Goal: Navigation & Orientation: Find specific page/section

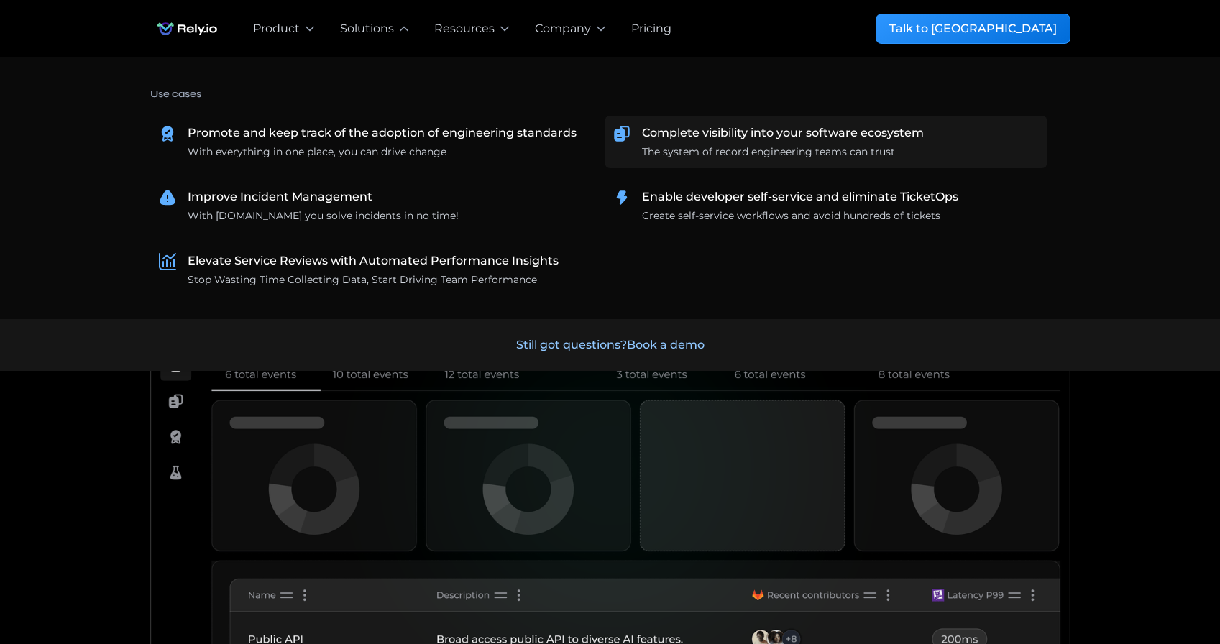
click at [708, 139] on div "Complete visibility into your software ecosystem" at bounding box center [783, 132] width 282 height 17
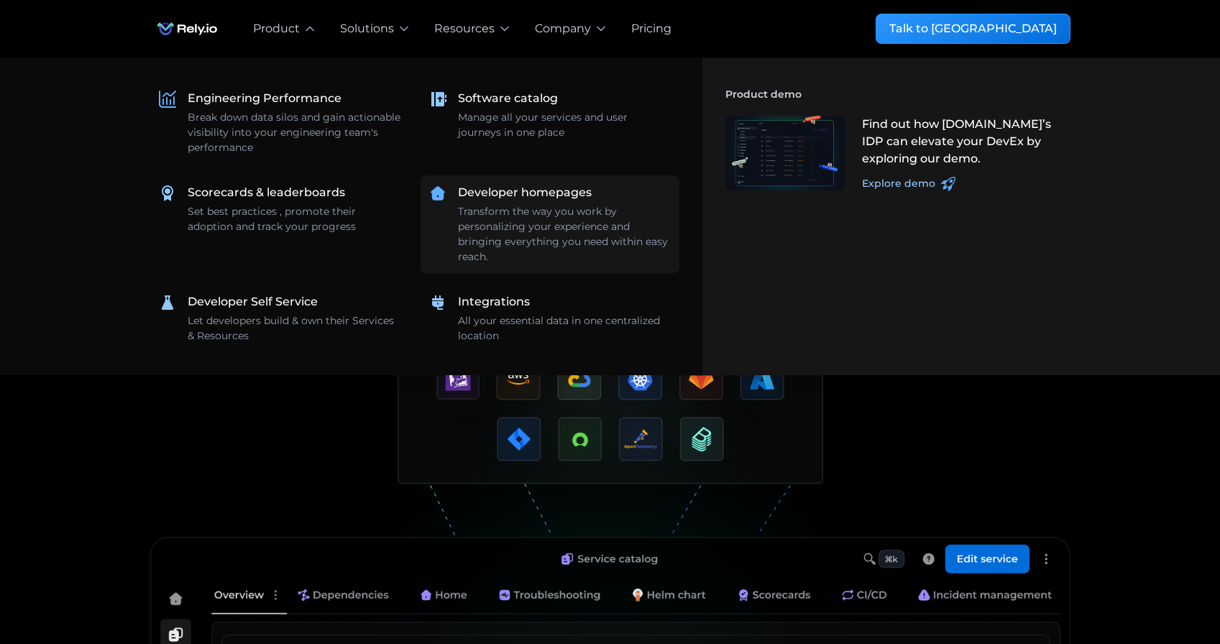
click at [530, 193] on div "Developer homepages" at bounding box center [525, 192] width 134 height 17
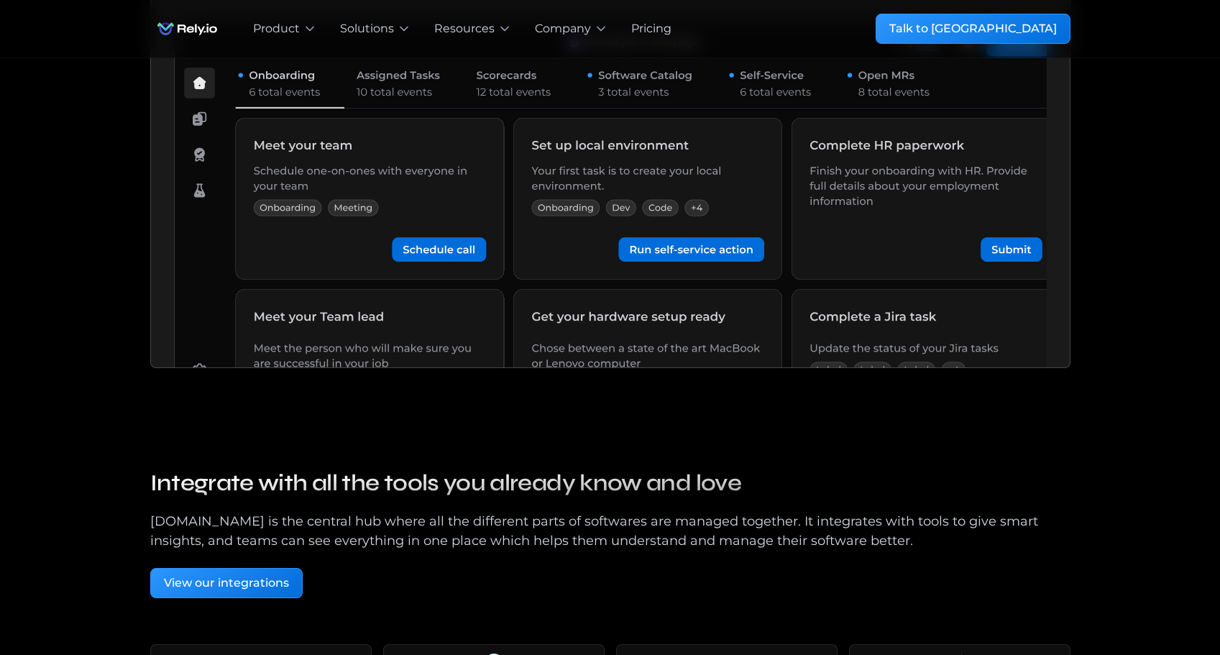
scroll to position [1725, 0]
